Goal: Information Seeking & Learning: Learn about a topic

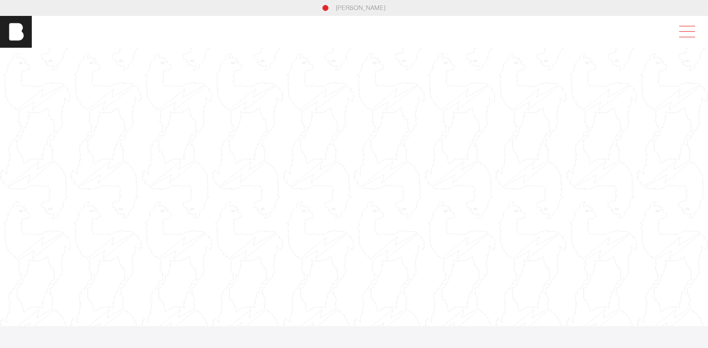
click at [697, 34] on span at bounding box center [685, 32] width 23 height 18
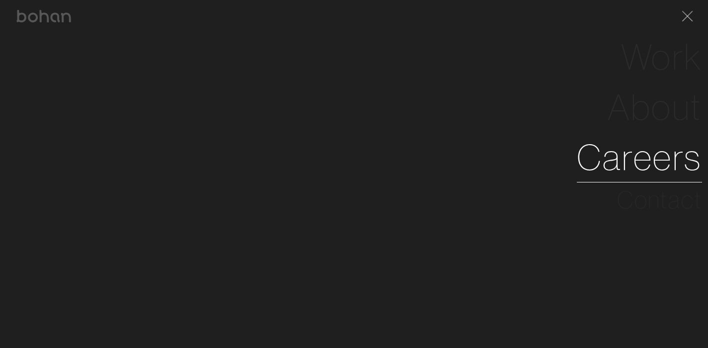
click at [649, 155] on link "Careers" at bounding box center [639, 157] width 125 height 50
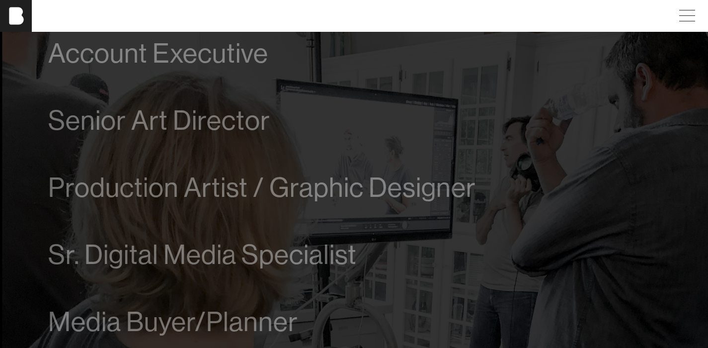
scroll to position [688, 0]
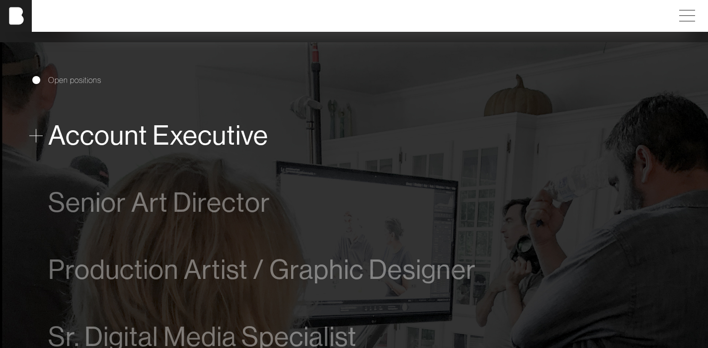
click at [222, 138] on span "Account Executive" at bounding box center [158, 135] width 220 height 30
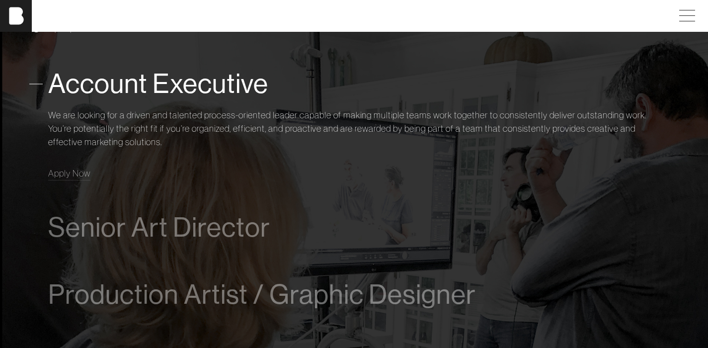
scroll to position [570, 0]
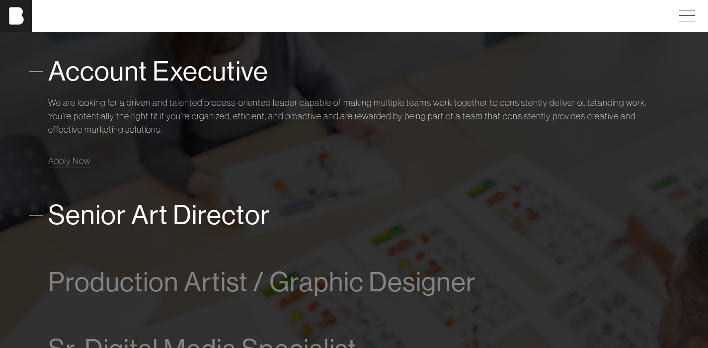
click at [229, 214] on span "Senior Art Director" at bounding box center [159, 215] width 222 height 30
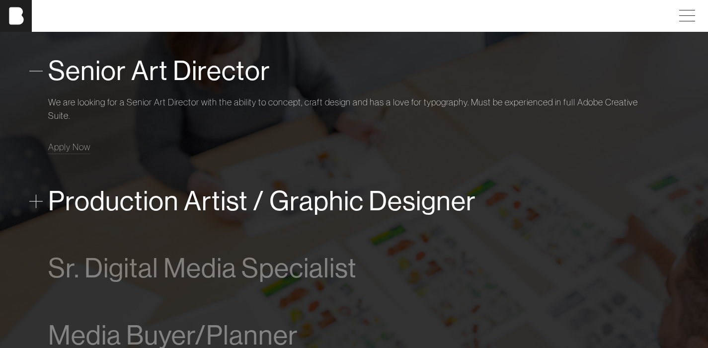
scroll to position [640, 0]
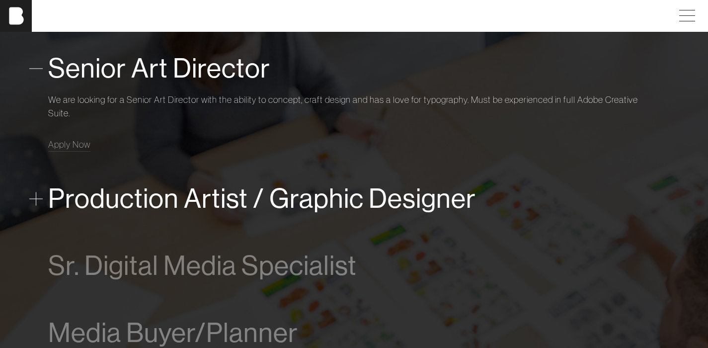
click at [230, 213] on span "Production Artist / Graphic Designer" at bounding box center [262, 198] width 428 height 30
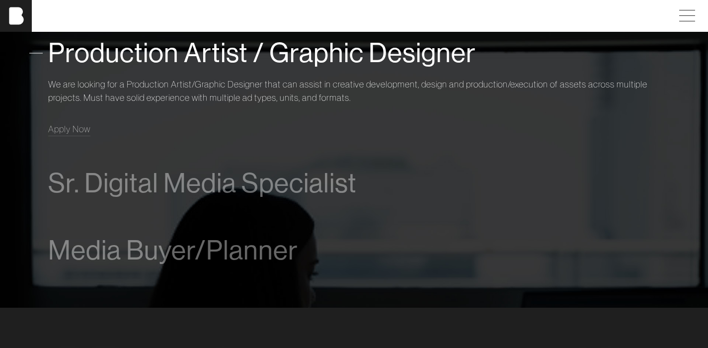
scroll to position [723, 0]
click at [259, 203] on div "Sr. Digital Media Specialist We’re looking for an experienced Digital Media Spe…" at bounding box center [354, 182] width 612 height 67
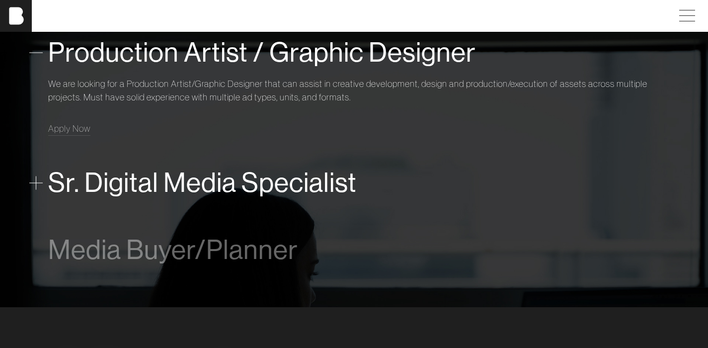
click at [258, 190] on span "Sr. Digital Media Specialist" at bounding box center [202, 182] width 309 height 30
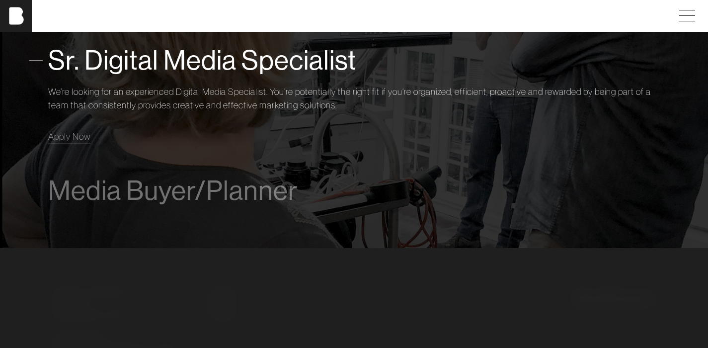
scroll to position [783, 0]
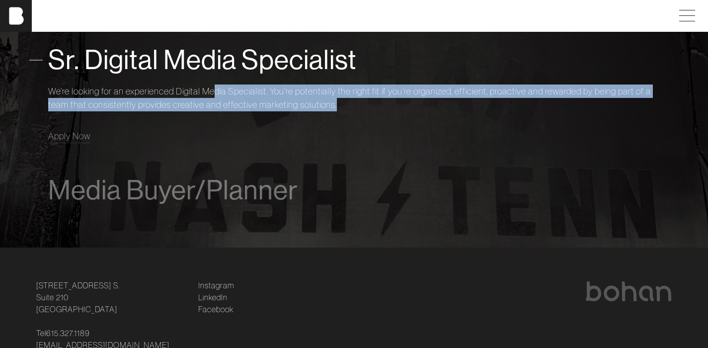
drag, startPoint x: 217, startPoint y: 87, endPoint x: 368, endPoint y: 102, distance: 152.4
click at [368, 102] on p "We’re looking for an experienced Digital Media Specialist. You’re potentially t…" at bounding box center [354, 97] width 612 height 27
drag, startPoint x: 368, startPoint y: 102, endPoint x: 238, endPoint y: 92, distance: 130.6
click at [245, 93] on p "We’re looking for an experienced Digital Media Specialist. You’re potentially t…" at bounding box center [354, 97] width 612 height 27
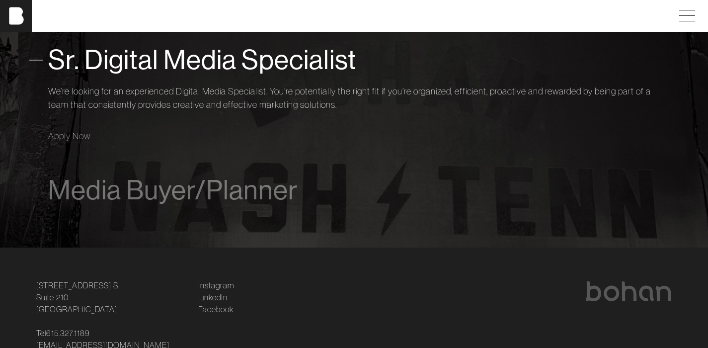
click at [235, 91] on p "We’re looking for an experienced Digital Media Specialist. You’re potentially t…" at bounding box center [354, 97] width 612 height 27
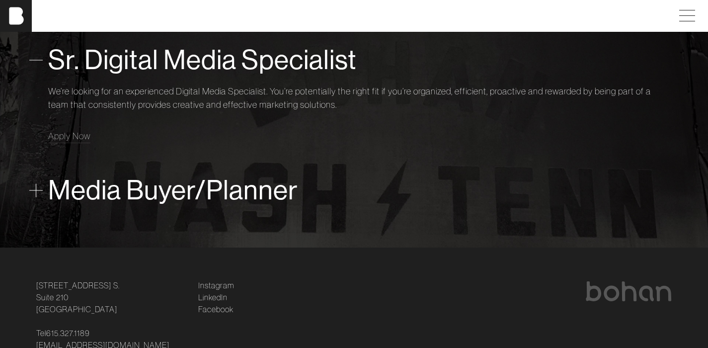
click at [111, 191] on span "Media Buyer/Planner" at bounding box center [173, 190] width 250 height 30
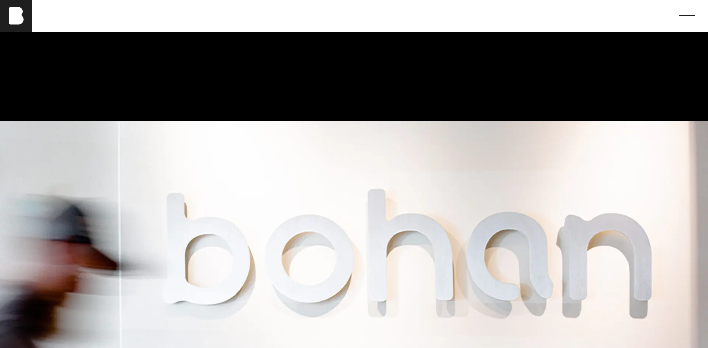
scroll to position [0, 0]
